Goal: Task Accomplishment & Management: Manage account settings

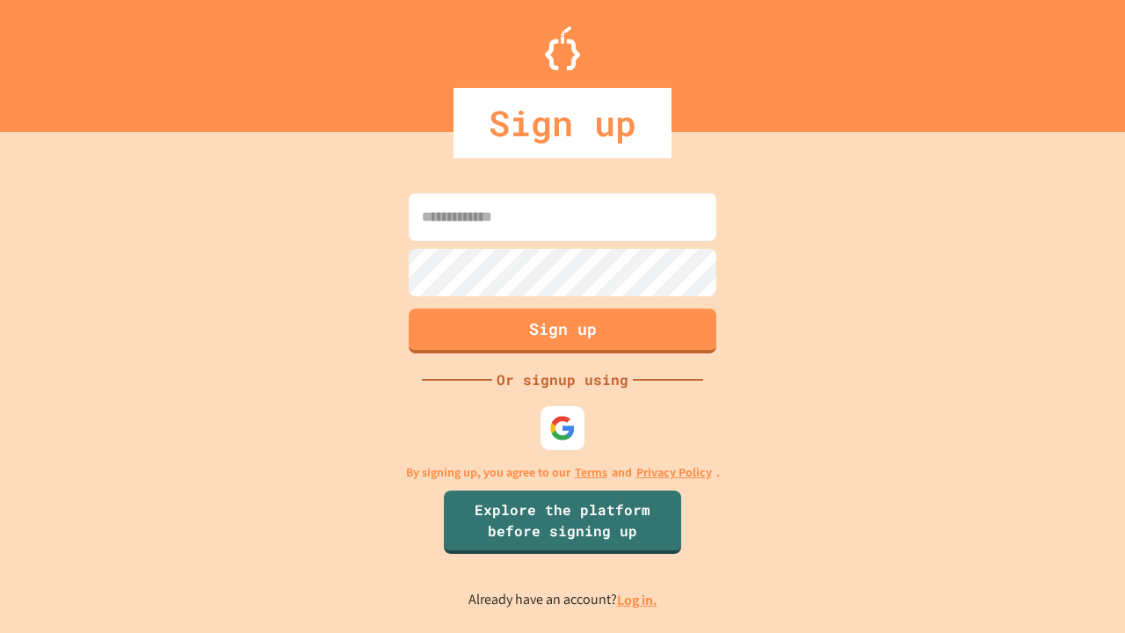
click at [638, 600] on link "Log in." at bounding box center [637, 600] width 40 height 18
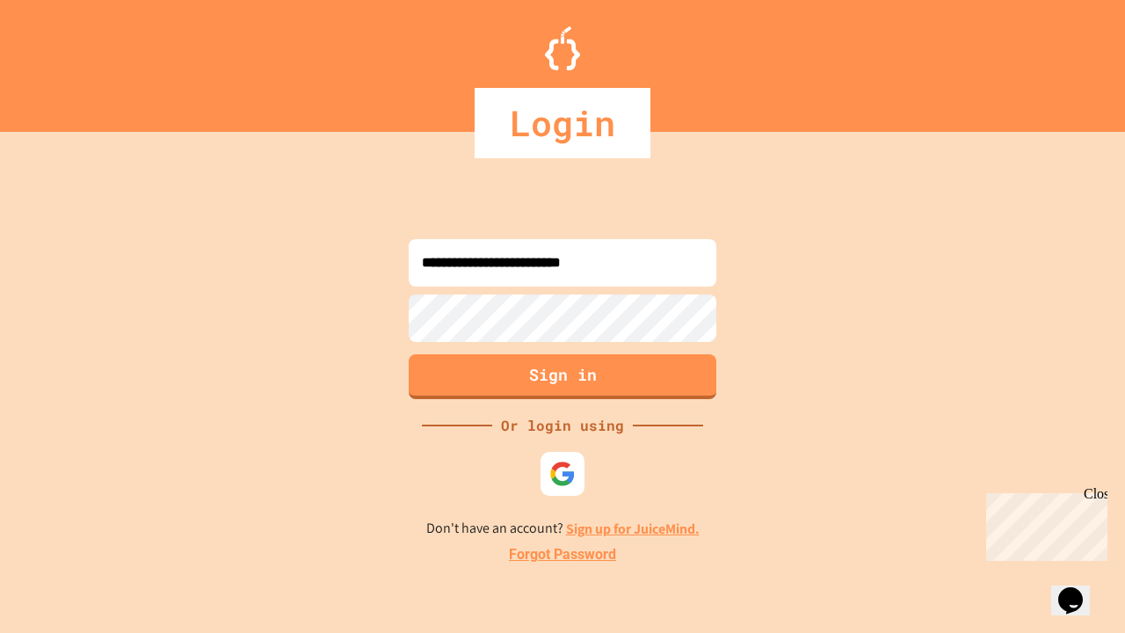
type input "**********"
